Goal: Information Seeking & Learning: Learn about a topic

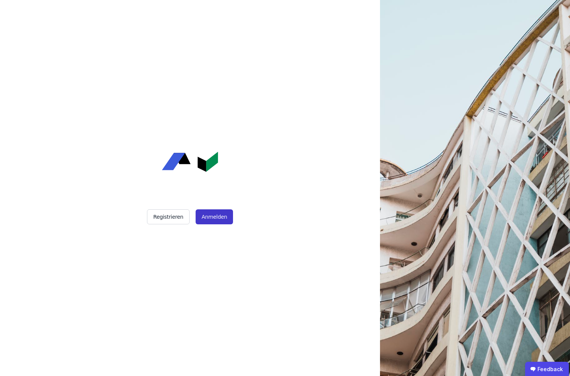
click at [216, 222] on button "Anmelden" at bounding box center [214, 216] width 37 height 15
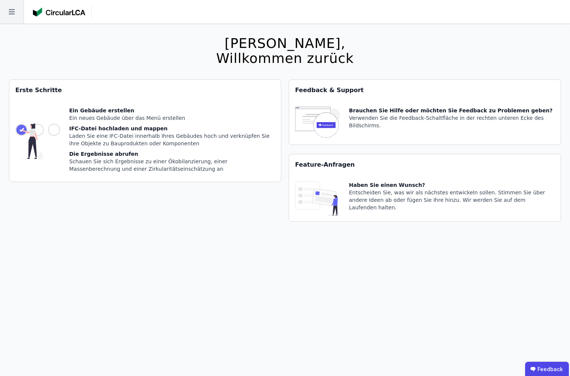
click at [12, 12] on icon at bounding box center [12, 11] width 6 height 5
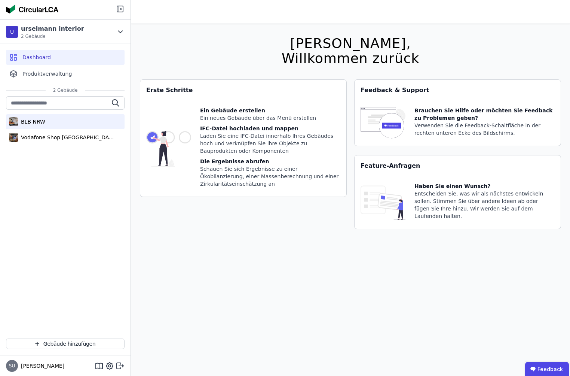
click at [47, 128] on div "BLB NRW" at bounding box center [65, 121] width 119 height 15
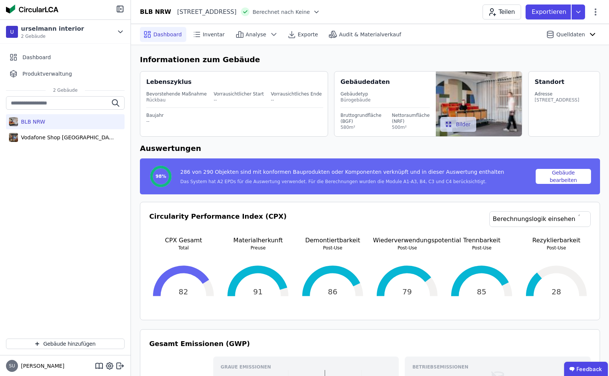
click at [570, 6] on div "BLB NRW Schwannstraße 10 40476 Düsseldorf DE Berechnet nach Keine Teilen Export…" at bounding box center [370, 11] width 478 height 15
click at [570, 10] on icon at bounding box center [595, 11] width 9 height 9
click at [570, 362] on ubdiv "Feedback" at bounding box center [586, 368] width 44 height 15
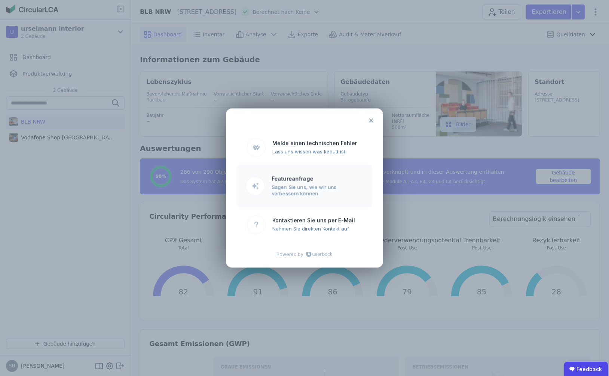
click at [332, 177] on ubdiv "Featureanfrage" at bounding box center [318, 178] width 92 height 6
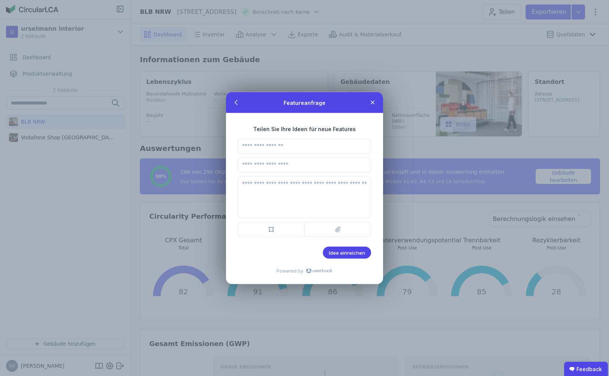
type input "*"
type input "**********"
click at [293, 195] on textarea at bounding box center [304, 197] width 133 height 42
type textarea "*"
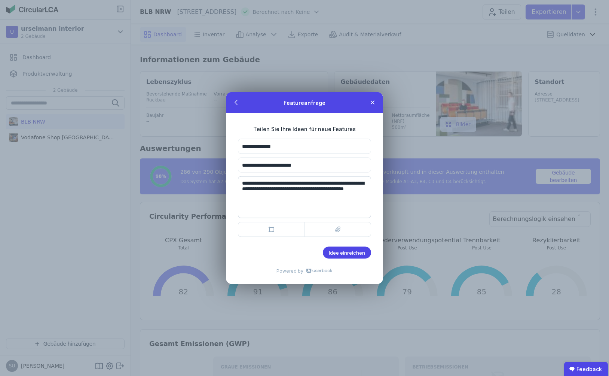
click at [290, 194] on textarea "**********" at bounding box center [304, 197] width 133 height 42
type textarea "**********"
click at [329, 251] on span "Idee einreichen" at bounding box center [347, 252] width 36 height 6
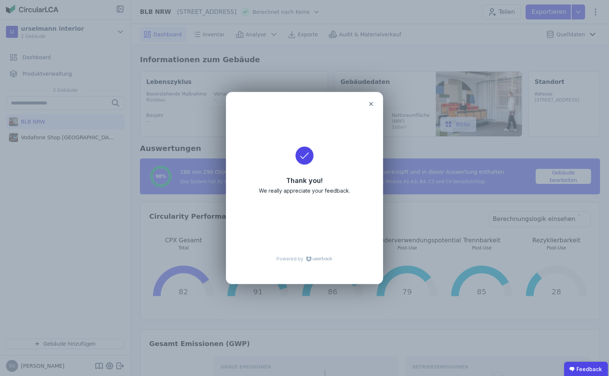
click at [371, 101] on icon at bounding box center [371, 104] width 6 height 6
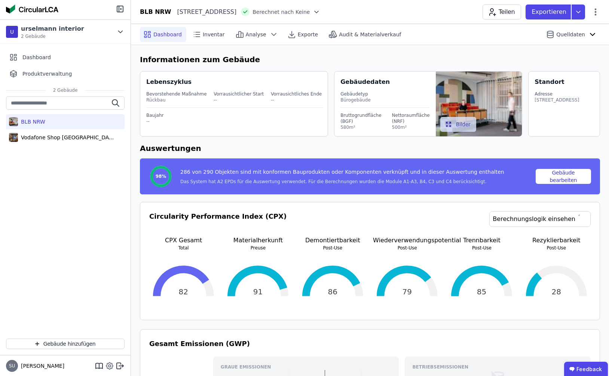
click at [113, 364] on icon at bounding box center [109, 365] width 9 height 9
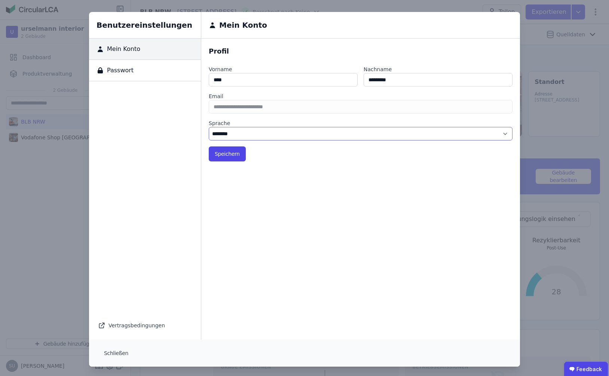
click at [249, 134] on select "******** *******" at bounding box center [361, 133] width 304 height 13
select select "*"
click at [209, 127] on select "******** *******" at bounding box center [361, 133] width 304 height 13
click at [231, 154] on button "Speichern" at bounding box center [227, 153] width 37 height 15
click at [219, 154] on button "Save" at bounding box center [221, 153] width 24 height 15
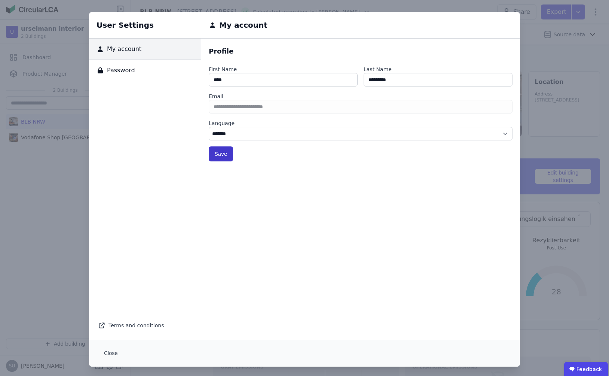
click at [222, 155] on button "Save" at bounding box center [221, 153] width 24 height 15
click at [111, 353] on button "Close" at bounding box center [110, 352] width 25 height 15
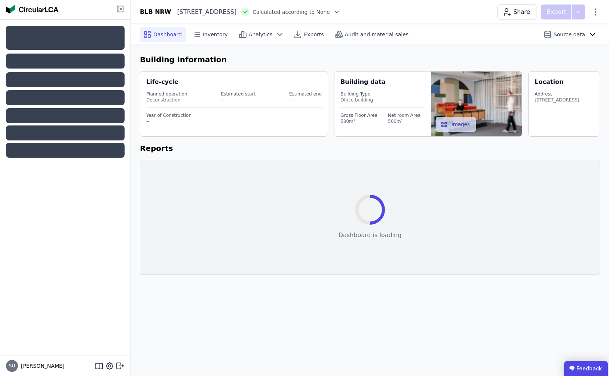
click at [588, 371] on ubdiv "Feedback" at bounding box center [586, 368] width 44 height 15
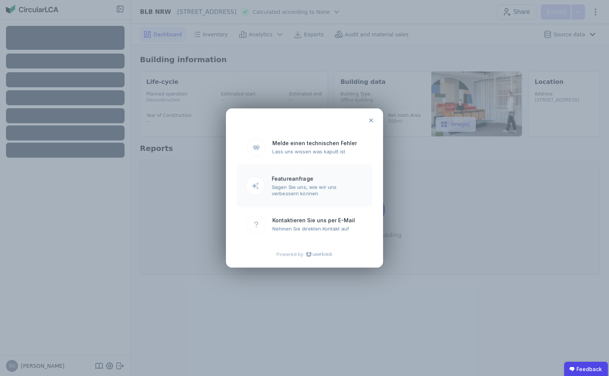
click at [326, 176] on ubdiv "Featureanfrage" at bounding box center [318, 178] width 92 height 6
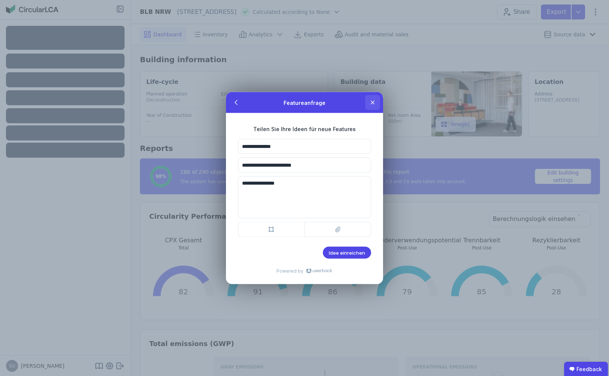
type textarea "**********"
click at [371, 102] on icon at bounding box center [373, 102] width 6 height 6
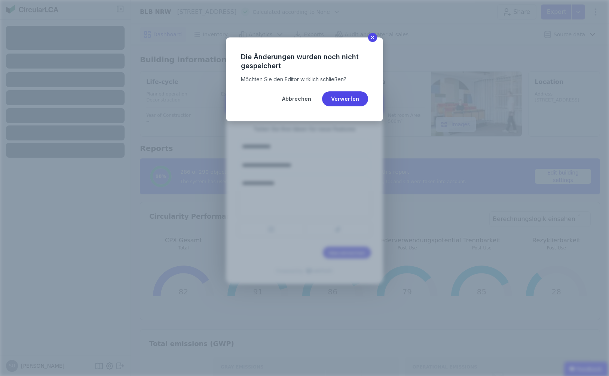
click at [338, 98] on btn "Verwerfen" at bounding box center [345, 98] width 46 height 15
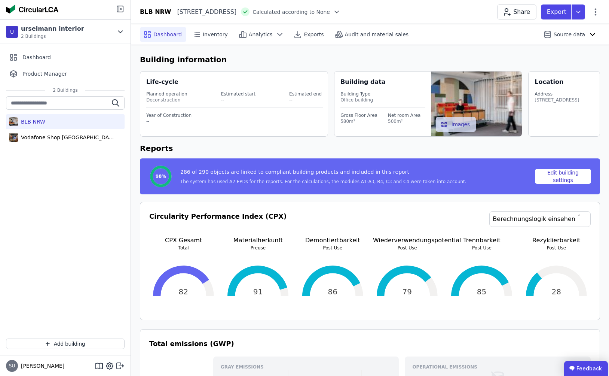
click at [580, 368] on ubdiv "Feedback" at bounding box center [586, 368] width 44 height 15
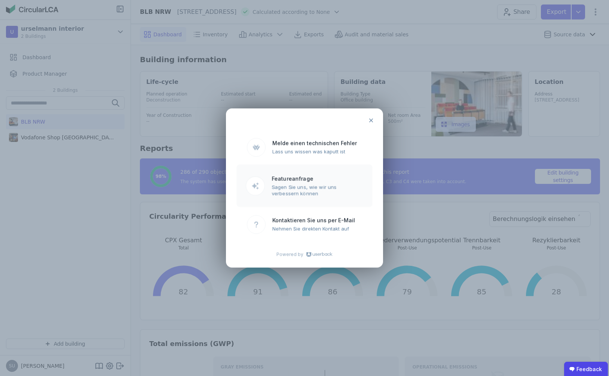
click at [304, 187] on ubdiv "Sagen Sie uns, wie wir uns verbessern können" at bounding box center [318, 190] width 92 height 12
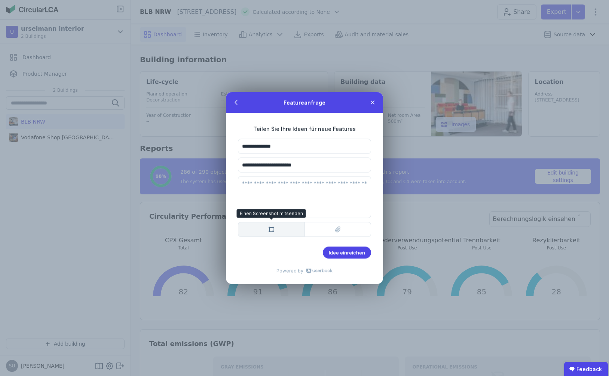
click at [266, 227] on btn "Einen Screenshot mitsenden Einen Screenshot mitsenden" at bounding box center [271, 229] width 67 height 15
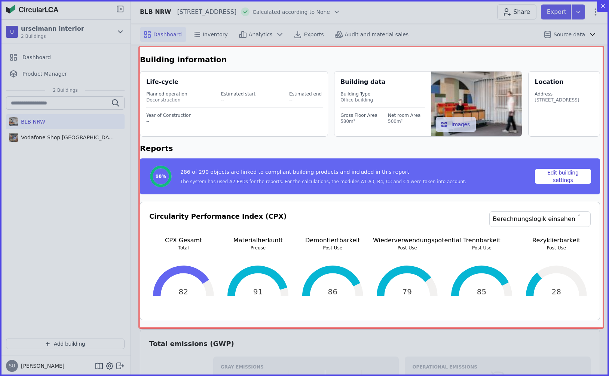
drag, startPoint x: 139, startPoint y: 328, endPoint x: 604, endPoint y: 44, distance: 544.4
click at [603, 46] on icon "Created with Snap" at bounding box center [304, 188] width 609 height 376
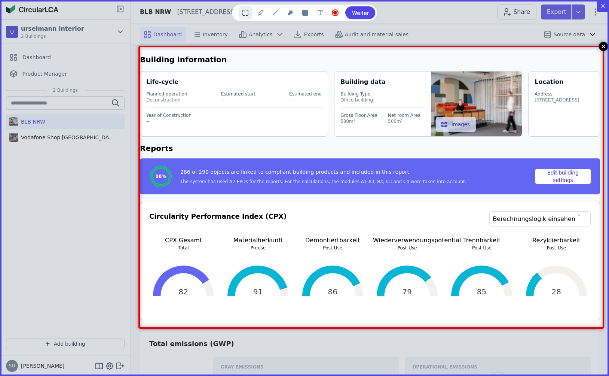
click at [555, 118] on rect at bounding box center [371, 186] width 464 height 281
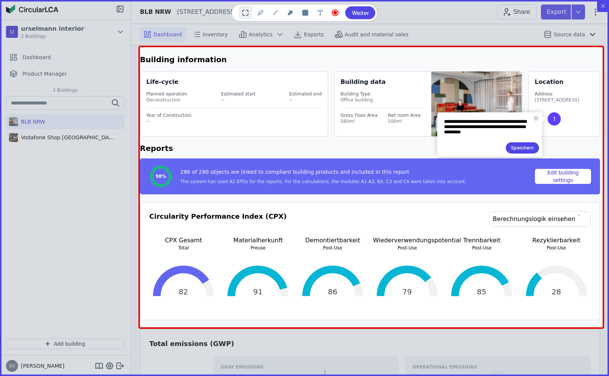
click at [528, 150] on btn "Speichern" at bounding box center [522, 147] width 33 height 11
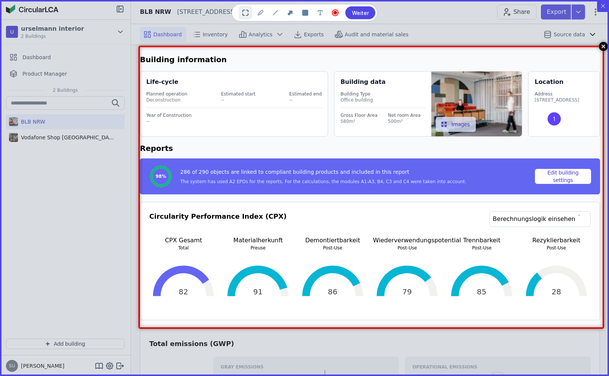
drag, startPoint x: 554, startPoint y: 119, endPoint x: 470, endPoint y: 199, distance: 115.3
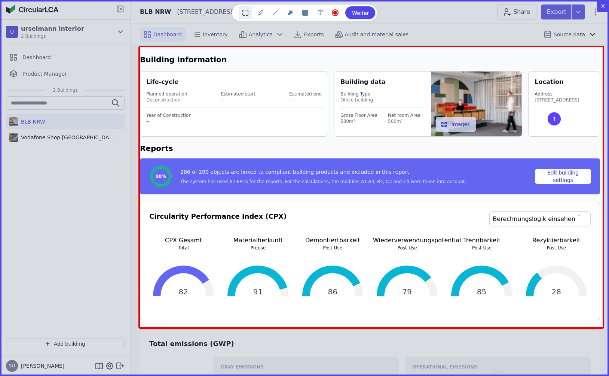
click at [363, 8] on btn "Weiter" at bounding box center [360, 12] width 30 height 13
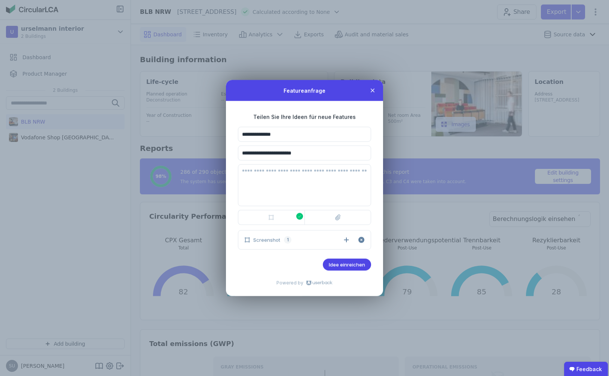
click at [297, 172] on textarea at bounding box center [304, 185] width 133 height 42
type textarea "**********"
click at [359, 263] on span "Idee einreichen" at bounding box center [347, 264] width 36 height 6
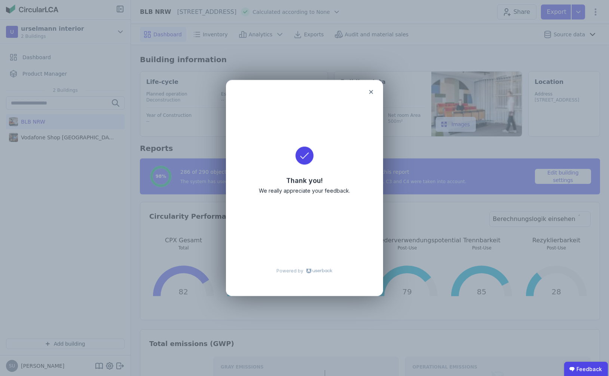
click at [371, 92] on icon at bounding box center [371, 92] width 4 height 4
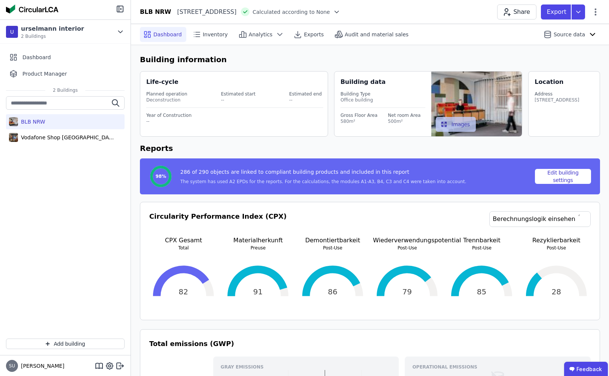
click at [457, 122] on button "Images" at bounding box center [456, 124] width 40 height 15
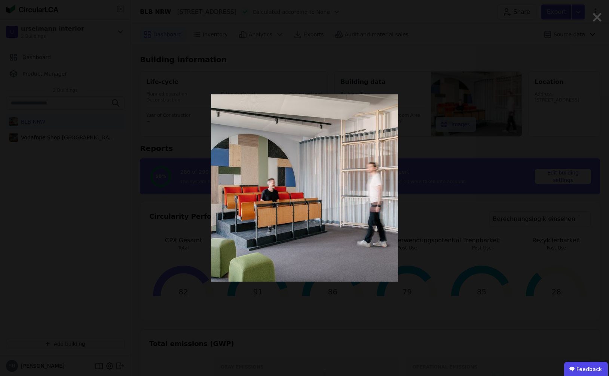
click at [601, 18] on span "×" at bounding box center [597, 17] width 13 height 22
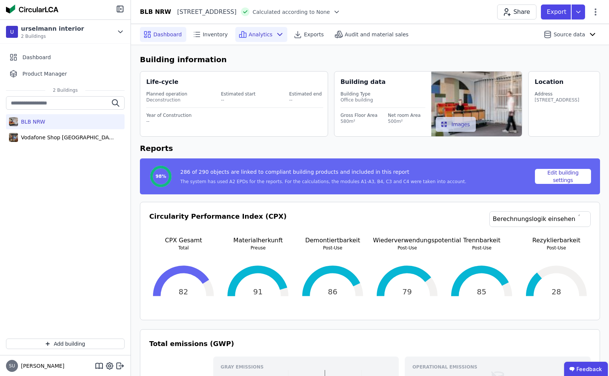
click at [275, 36] on icon at bounding box center [279, 34] width 9 height 9
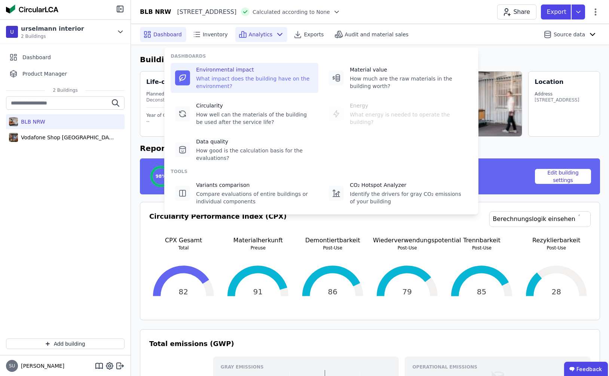
click at [262, 71] on div "Environmental impact" at bounding box center [255, 69] width 118 height 7
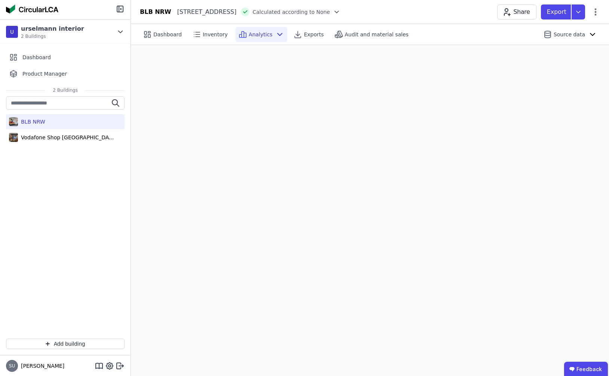
scroll to position [21, 0]
click at [99, 124] on div "BLB NRW" at bounding box center [65, 121] width 119 height 15
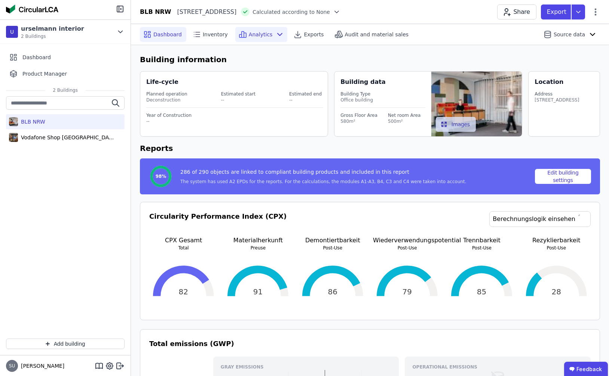
click at [256, 32] on span "Analytics" at bounding box center [261, 34] width 24 height 7
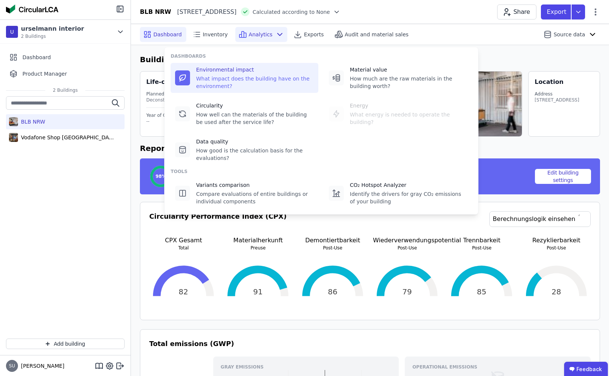
click at [250, 79] on div "What impact does the building have on the environment?" at bounding box center [255, 82] width 118 height 15
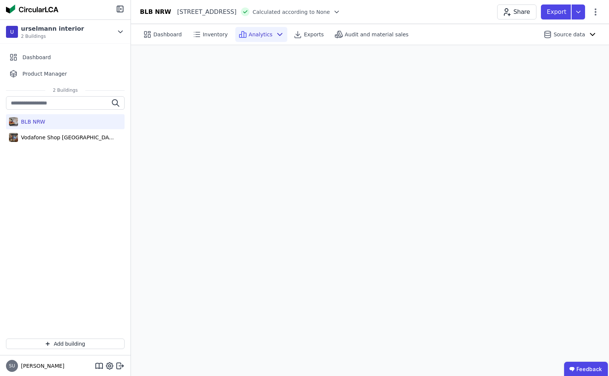
click at [269, 33] on span "Analytics" at bounding box center [261, 34] width 24 height 7
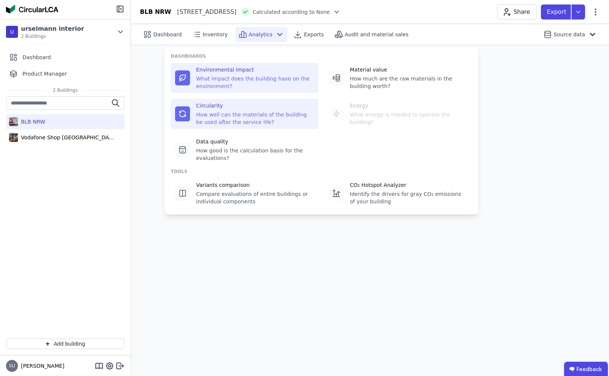
click at [242, 106] on div "Circularity" at bounding box center [255, 105] width 118 height 7
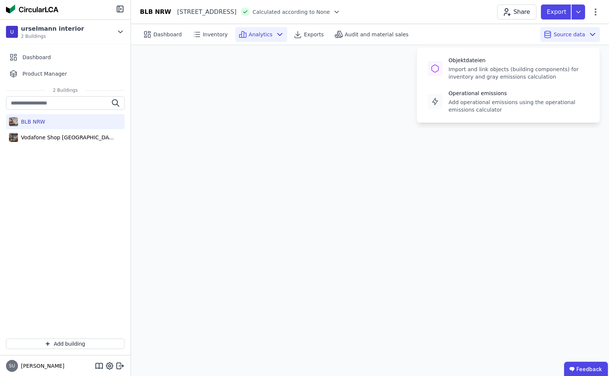
click at [586, 34] on div "Source data Objektdateien Import and link objects (building components) for inv…" at bounding box center [570, 34] width 60 height 15
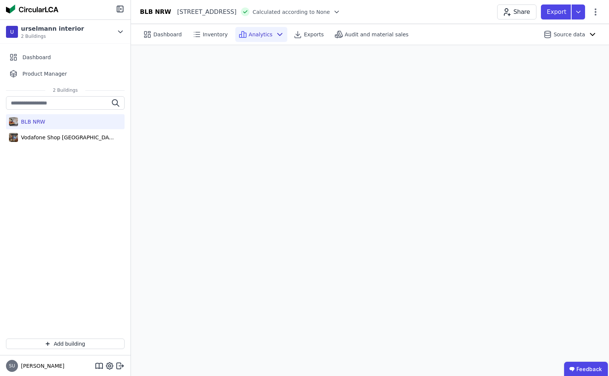
click at [267, 34] on span "Analytics" at bounding box center [261, 34] width 24 height 7
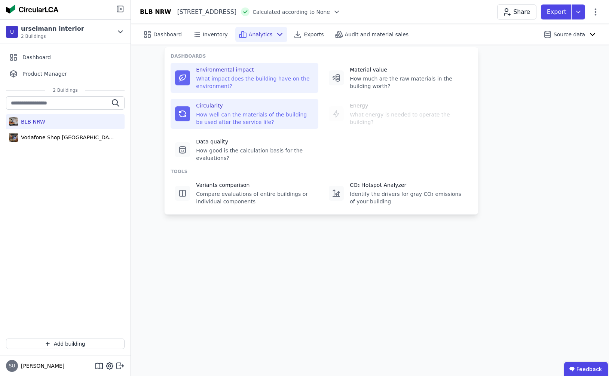
click at [261, 75] on div "What impact does the building have on the environment?" at bounding box center [255, 82] width 118 height 15
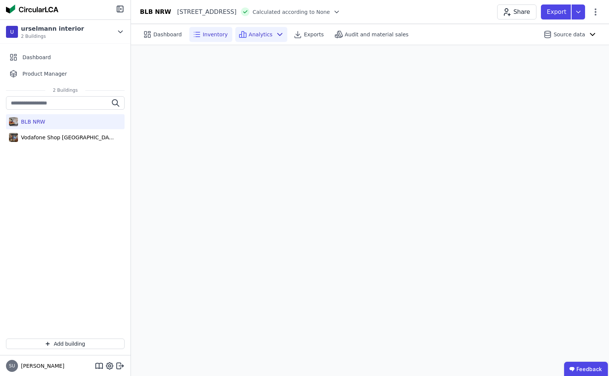
click at [205, 39] on div "Inventory" at bounding box center [210, 34] width 43 height 15
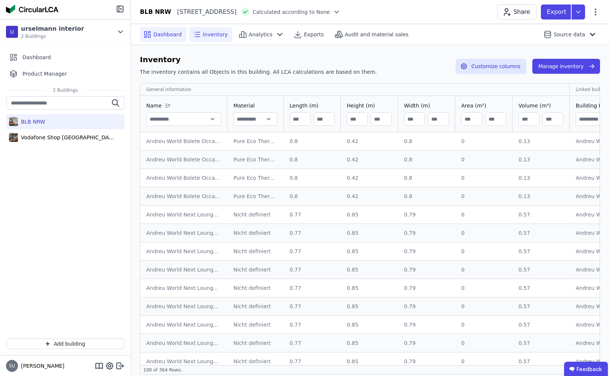
click at [168, 33] on span "Dashboard" at bounding box center [167, 34] width 28 height 7
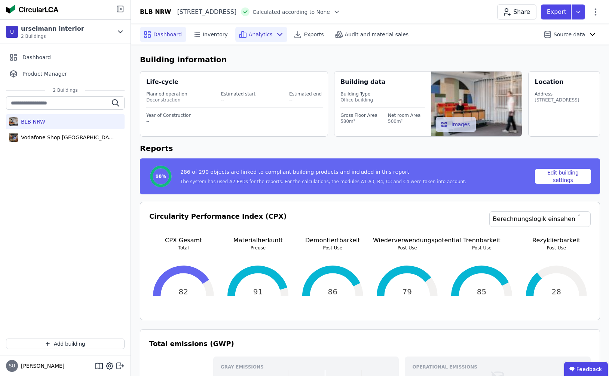
click at [254, 31] on span "Analytics" at bounding box center [261, 34] width 24 height 7
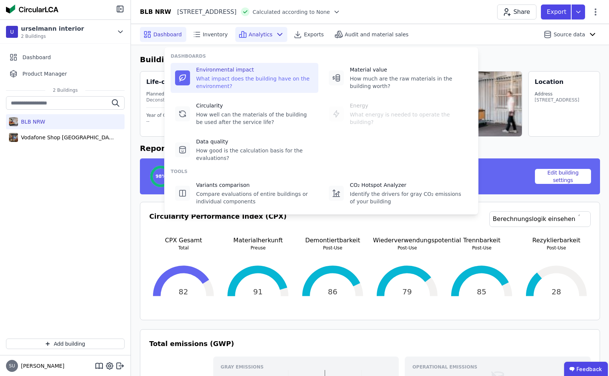
click at [260, 66] on div "Environmental impact" at bounding box center [255, 69] width 118 height 7
